Goal: Information Seeking & Learning: Learn about a topic

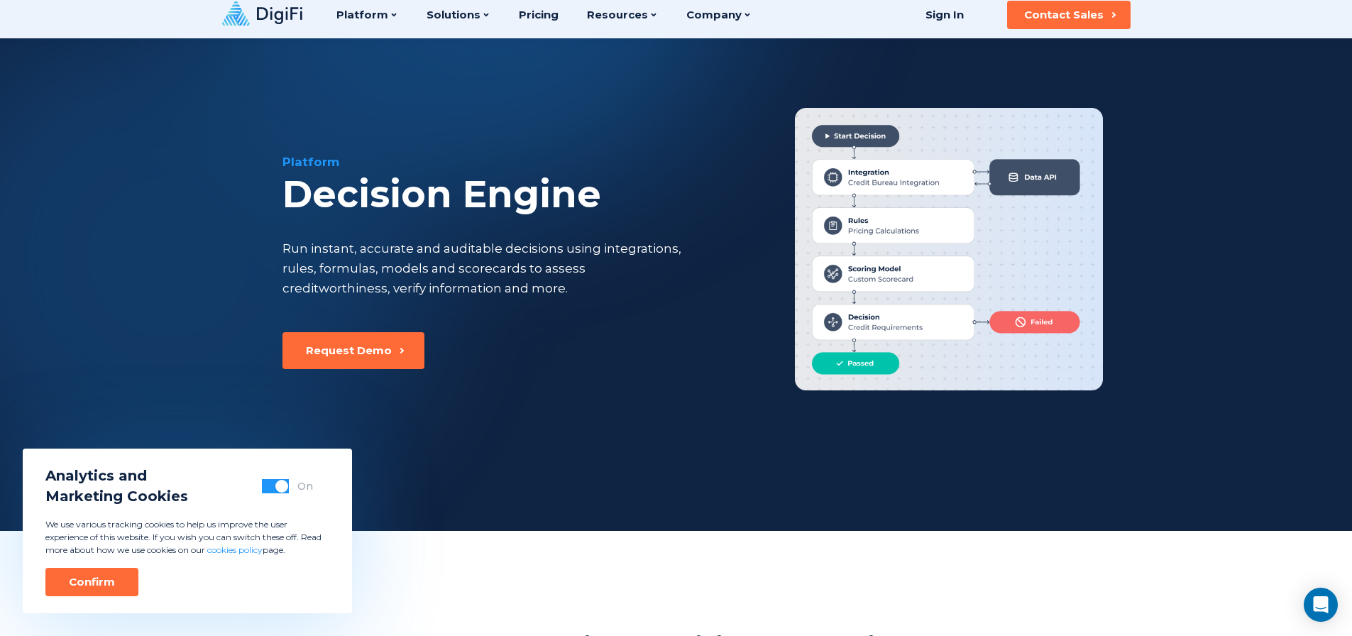
scroll to position [18, 0]
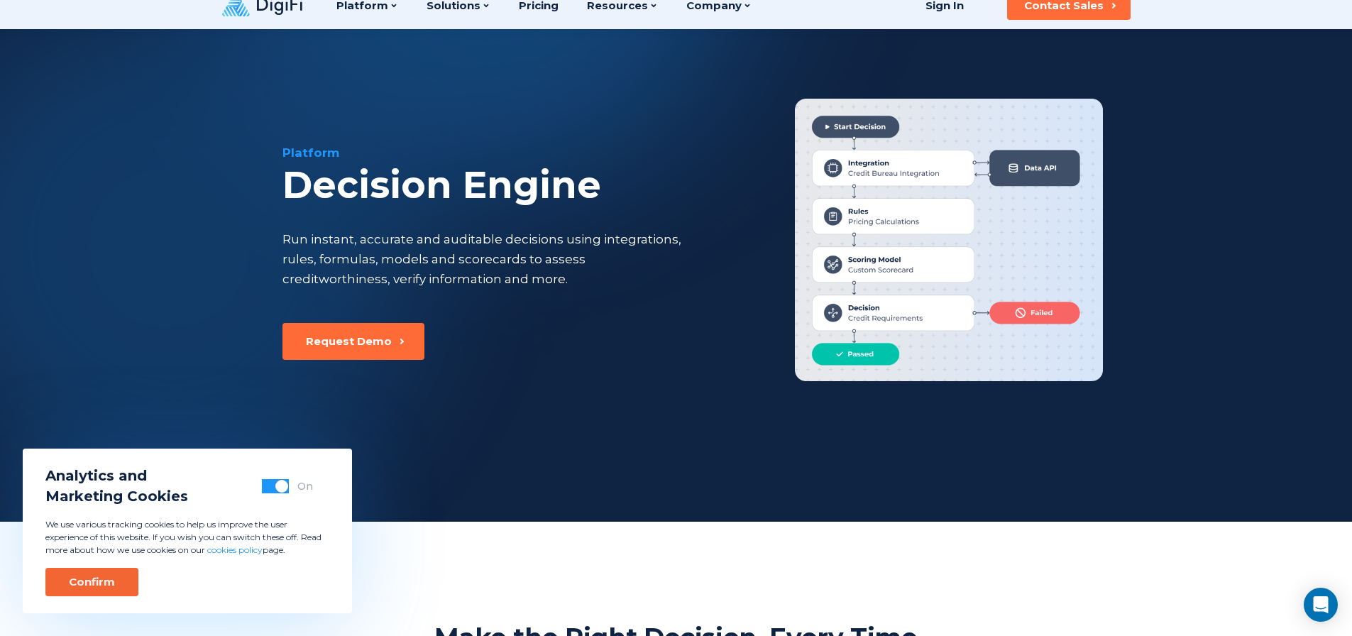
click at [94, 577] on div "Confirm" at bounding box center [92, 582] width 46 height 14
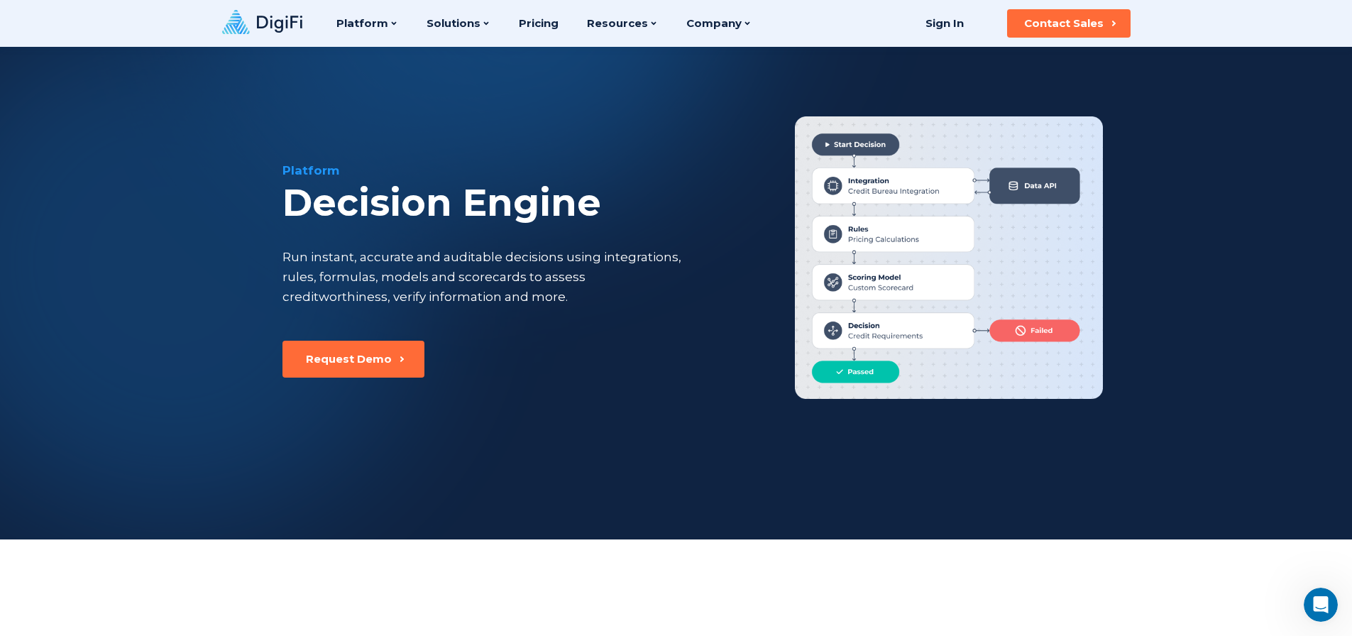
scroll to position [9, 0]
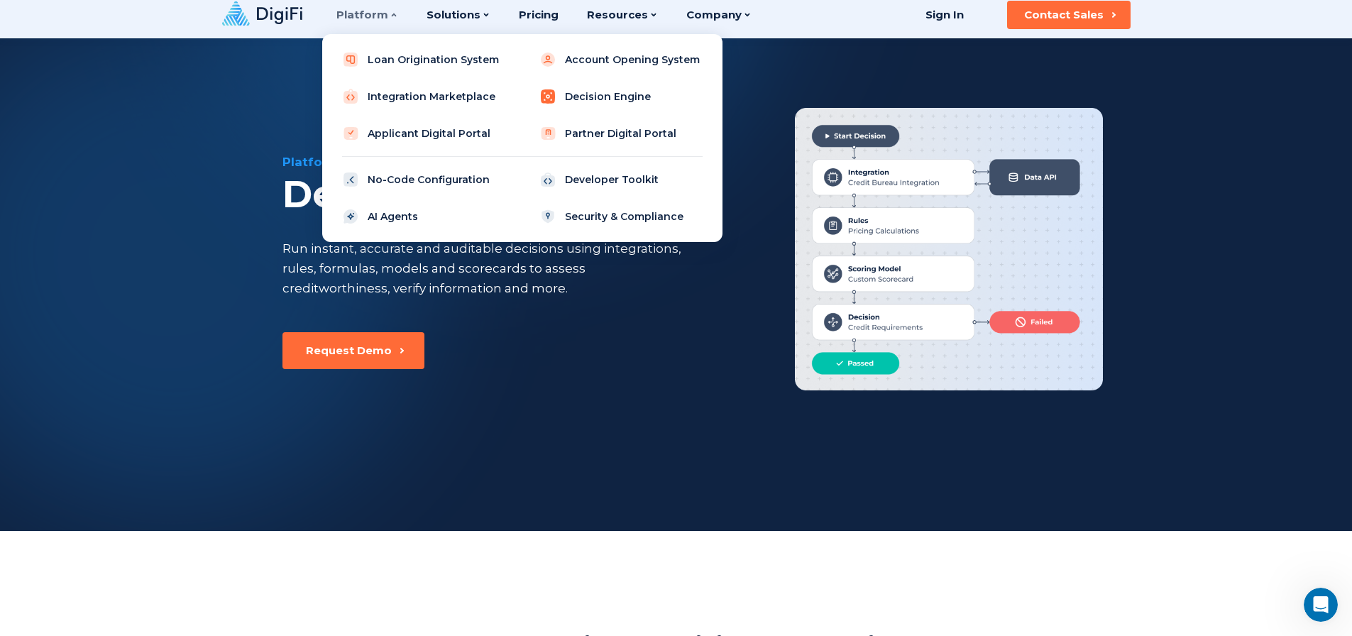
click at [619, 94] on link "Decision Engine" at bounding box center [621, 96] width 180 height 28
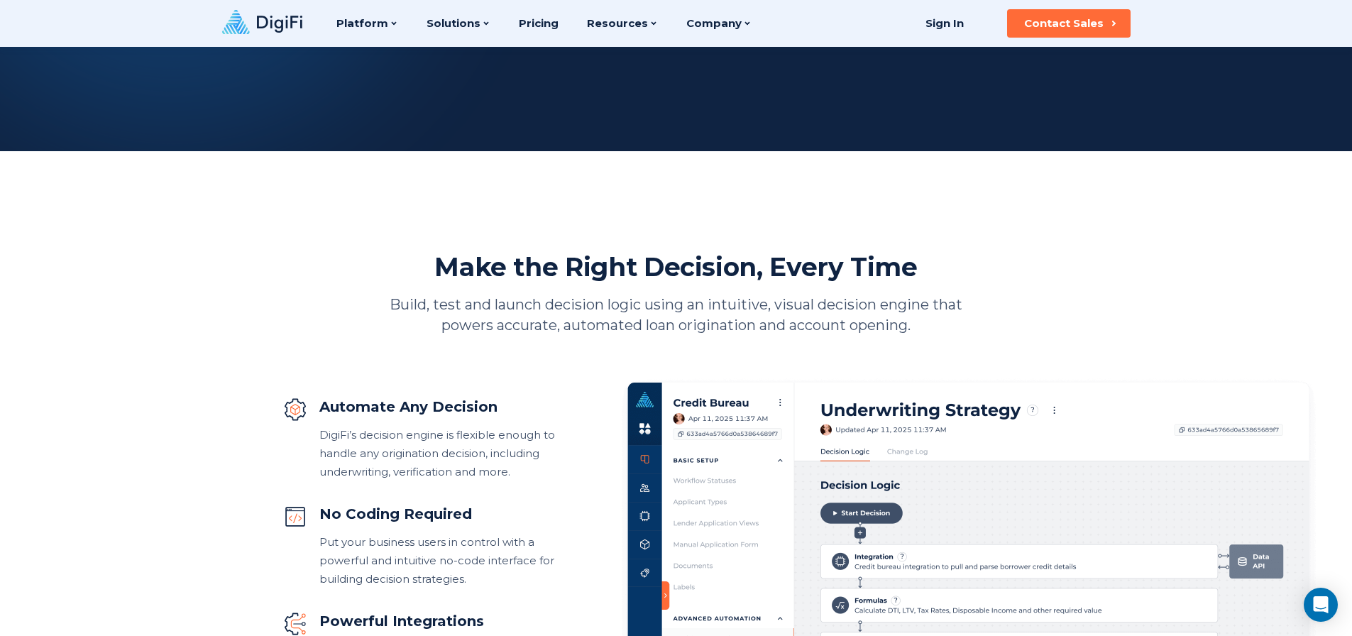
scroll to position [595, 0]
